Goal: Task Accomplishment & Management: Manage account settings

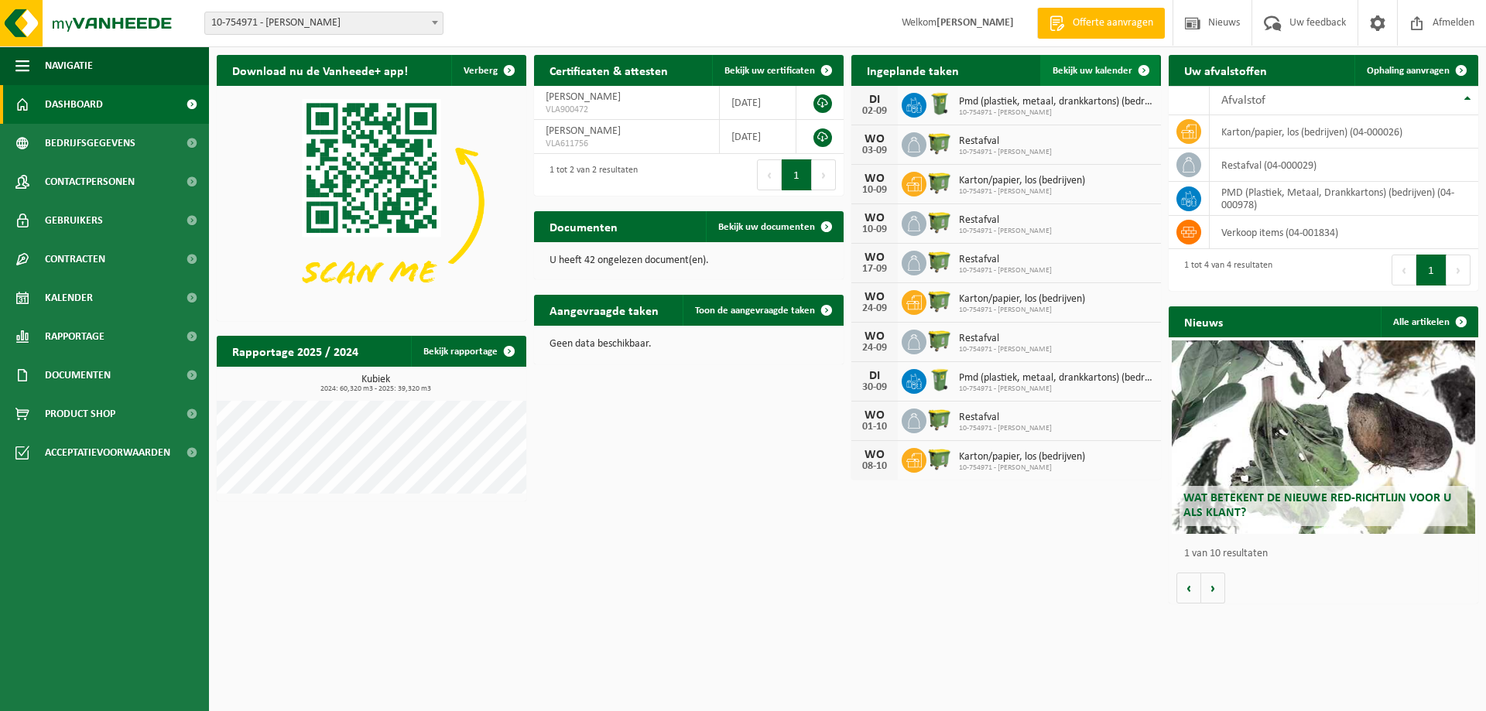
click at [1128, 69] on span "Bekijk uw kalender" at bounding box center [1093, 71] width 80 height 10
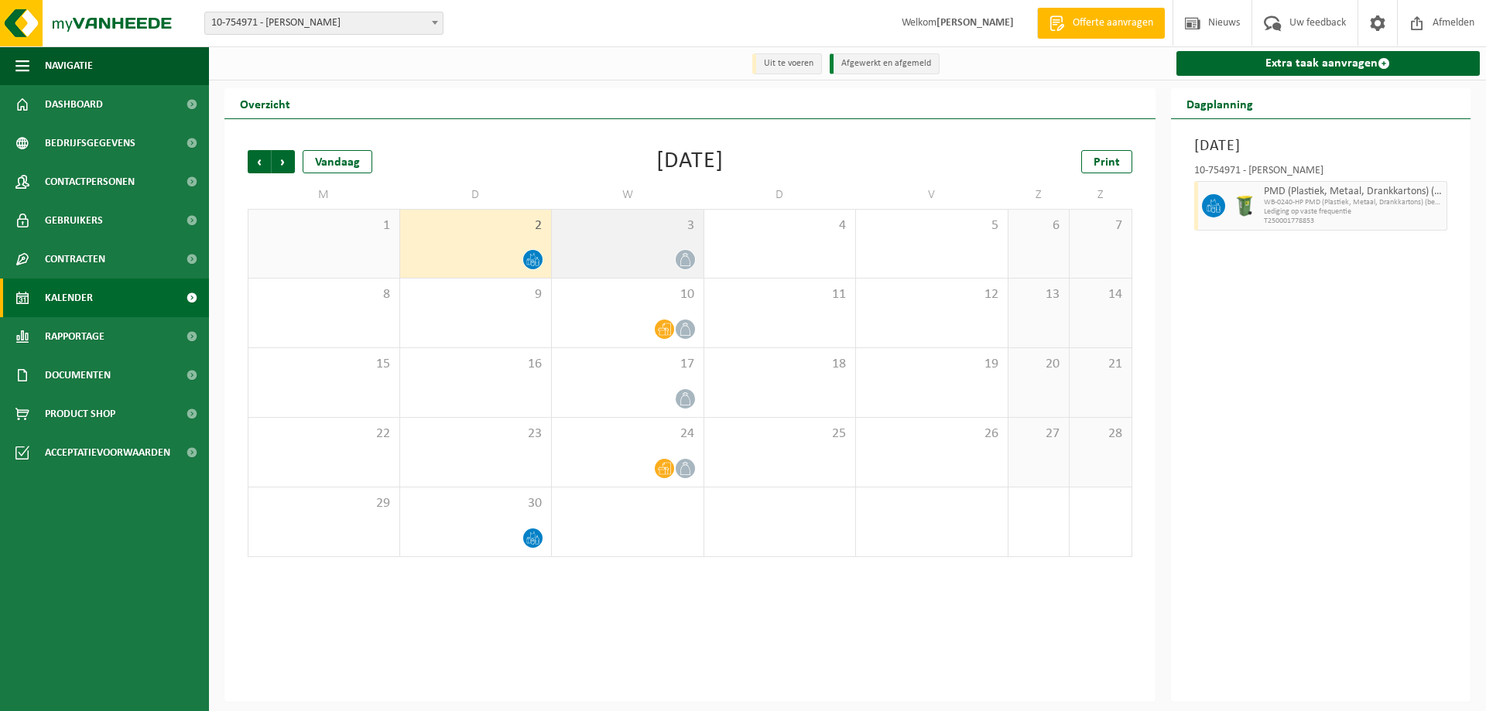
click at [683, 262] on icon at bounding box center [685, 259] width 13 height 13
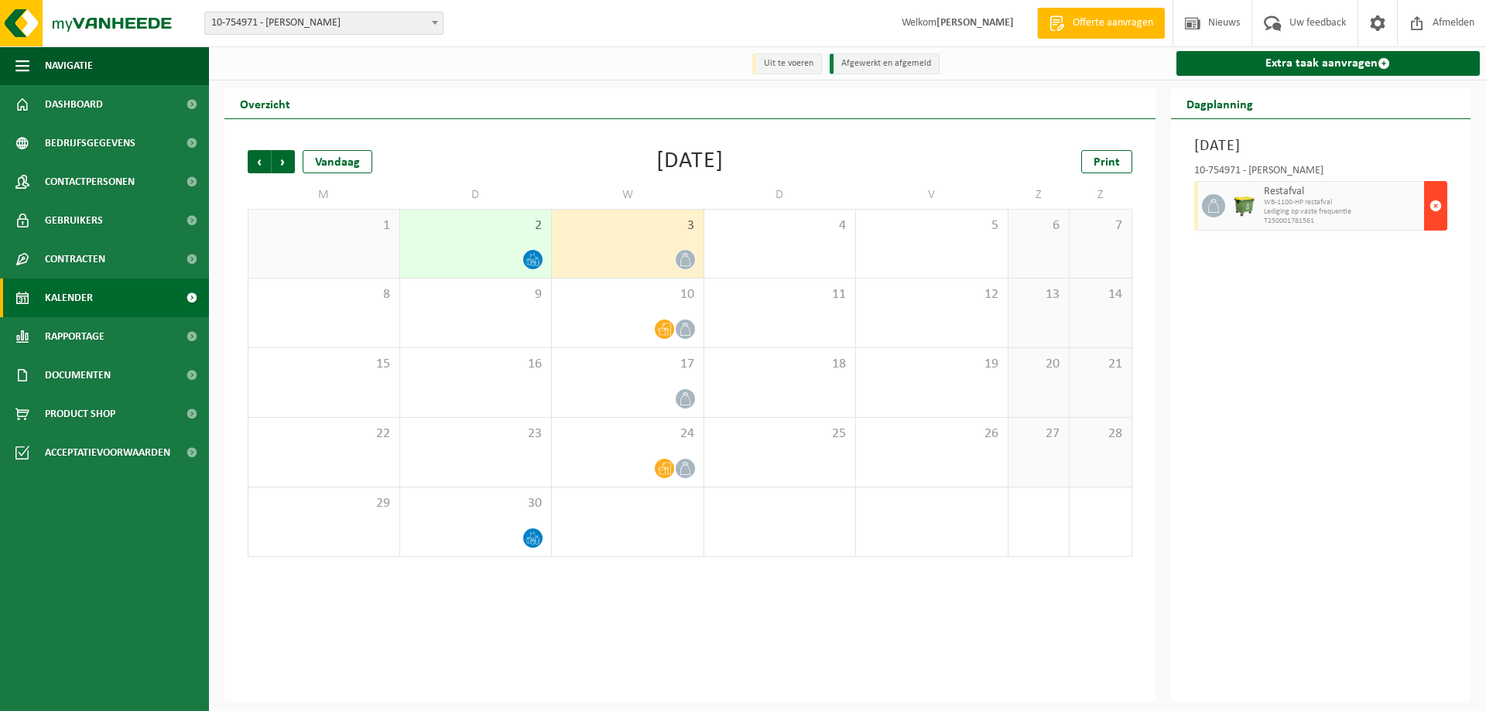
click at [1435, 214] on span "button" at bounding box center [1436, 205] width 12 height 31
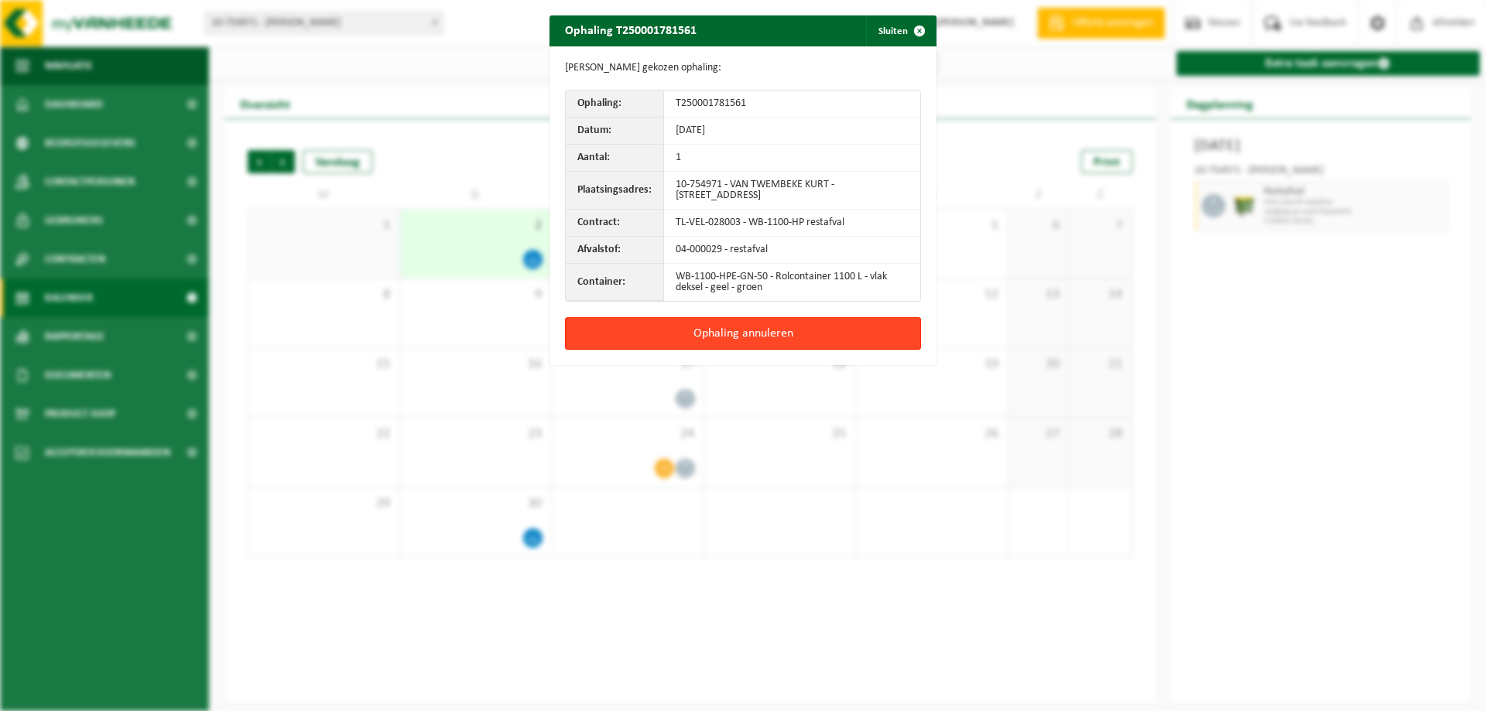
click at [753, 341] on button "Ophaling annuleren" at bounding box center [743, 333] width 356 height 33
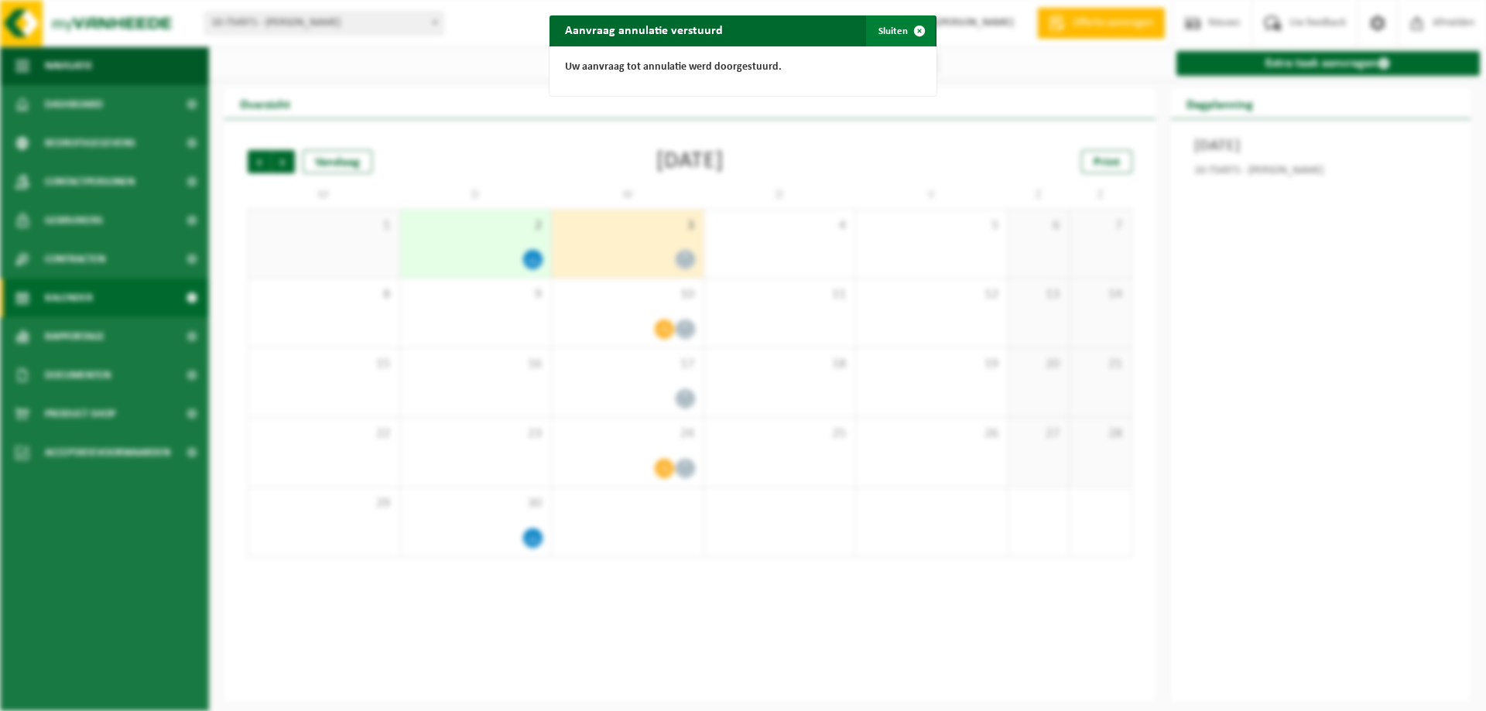
click at [909, 34] on span "button" at bounding box center [919, 30] width 31 height 31
